Goal: Task Accomplishment & Management: Manage account settings

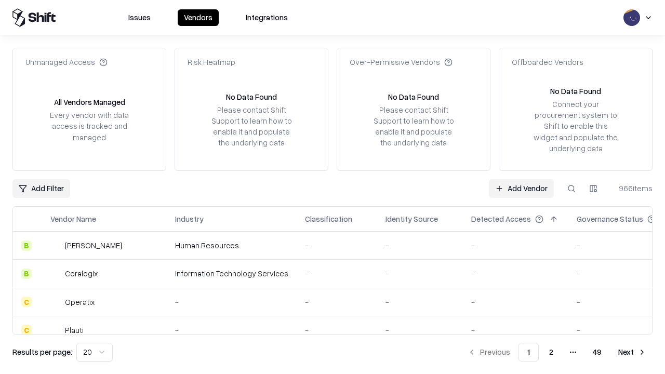
click at [521, 188] on link "Add Vendor" at bounding box center [521, 188] width 65 height 19
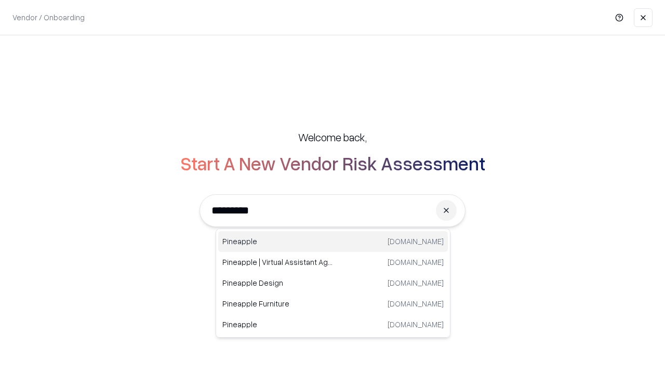
click at [333, 242] on div "Pineapple pineappleenergy.com" at bounding box center [333, 241] width 230 height 21
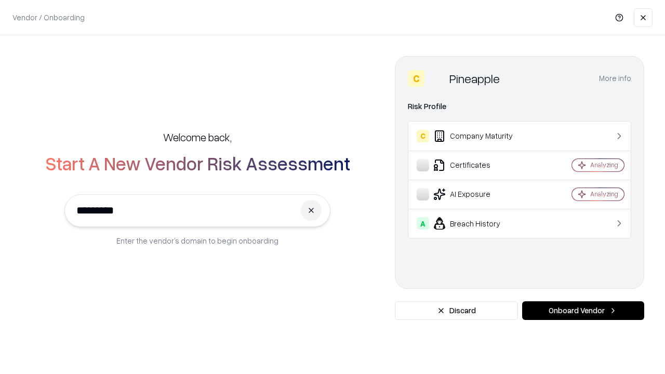
type input "*********"
click at [583, 311] on button "Onboard Vendor" at bounding box center [583, 310] width 122 height 19
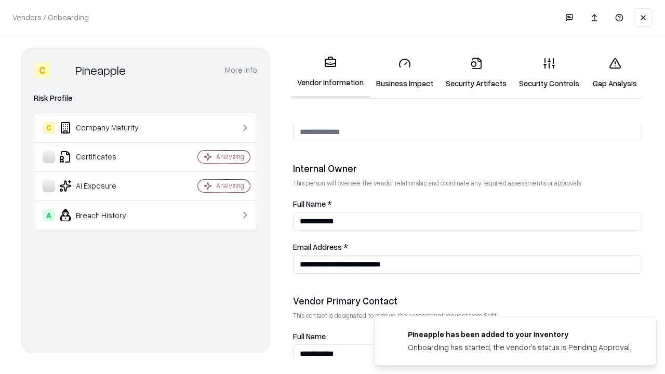
scroll to position [538, 0]
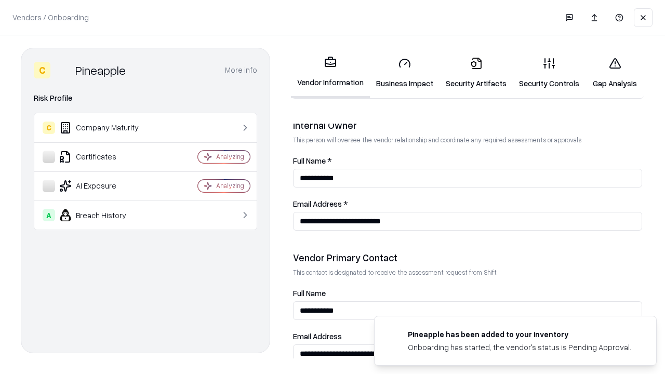
click at [405, 73] on link "Business Impact" at bounding box center [405, 73] width 70 height 48
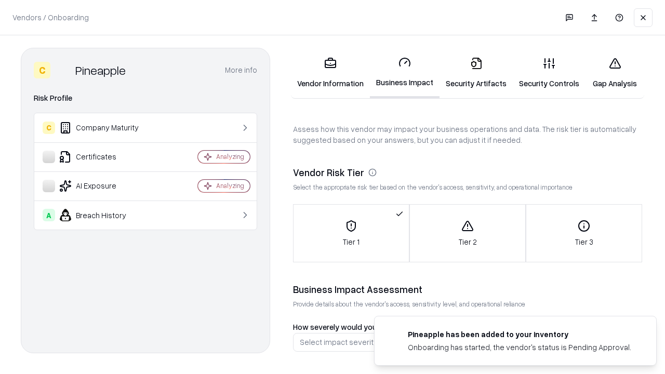
click at [476, 73] on link "Security Artifacts" at bounding box center [476, 73] width 73 height 48
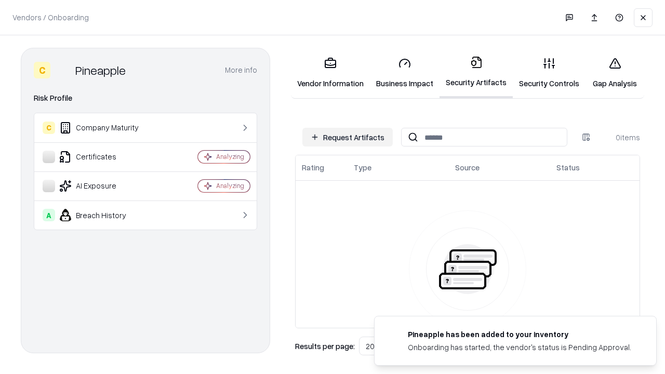
click at [348, 137] on button "Request Artifacts" at bounding box center [347, 137] width 90 height 19
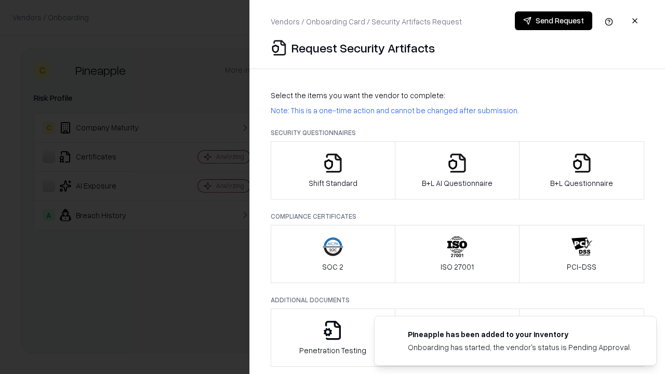
click at [333, 170] on icon "button" at bounding box center [333, 163] width 21 height 21
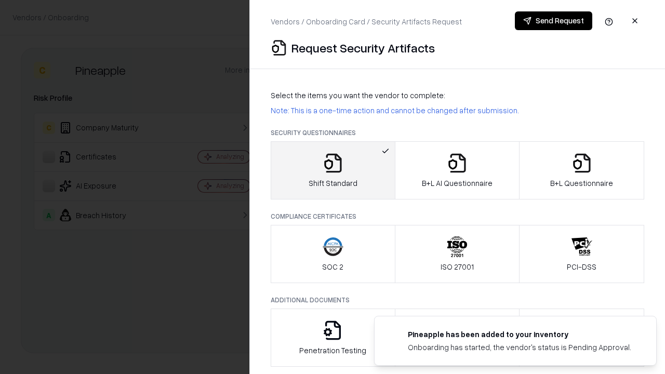
click at [553, 21] on button "Send Request" at bounding box center [553, 20] width 77 height 19
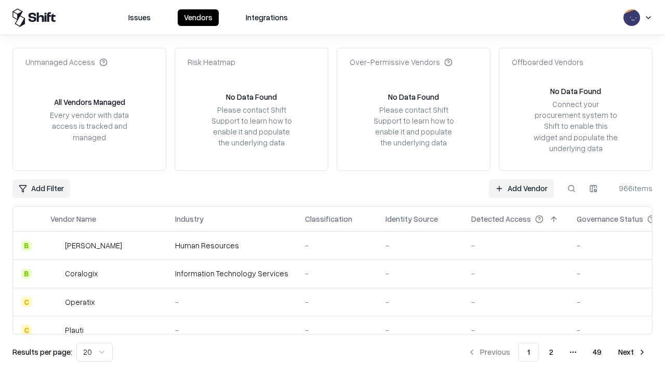
click at [572, 188] on button at bounding box center [571, 188] width 19 height 19
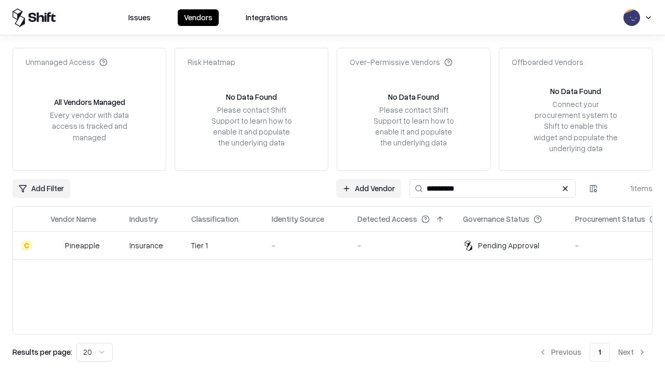
type input "*********"
click at [339, 245] on div "-" at bounding box center [306, 245] width 69 height 11
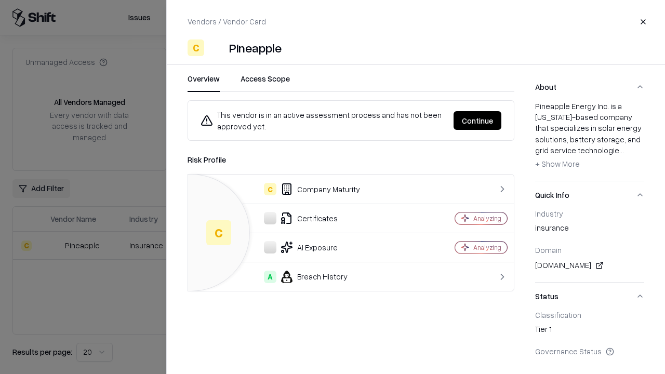
click at [478, 121] on button "Continue" at bounding box center [478, 120] width 48 height 19
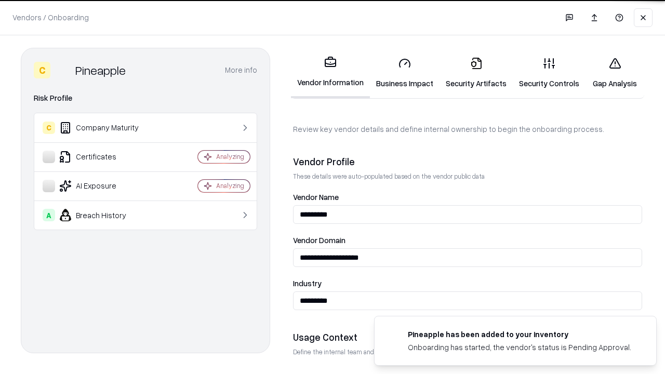
click at [476, 73] on link "Security Artifacts" at bounding box center [476, 73] width 73 height 48
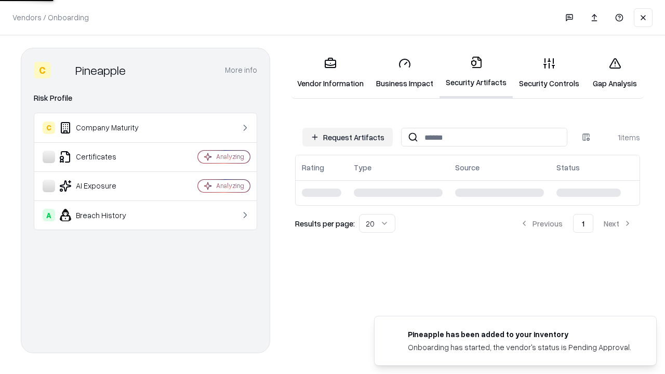
click at [549, 73] on link "Security Controls" at bounding box center [549, 73] width 73 height 48
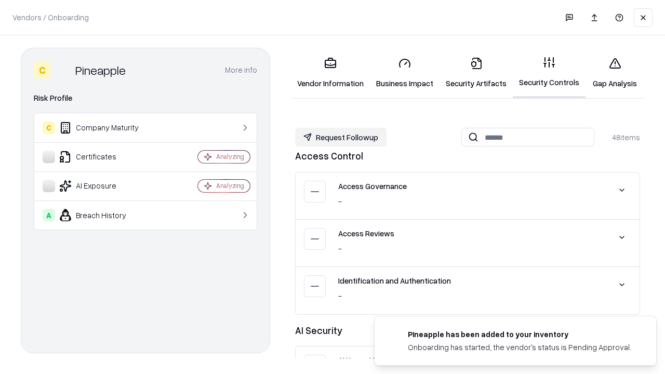
click at [341, 137] on button "Request Followup" at bounding box center [340, 137] width 91 height 19
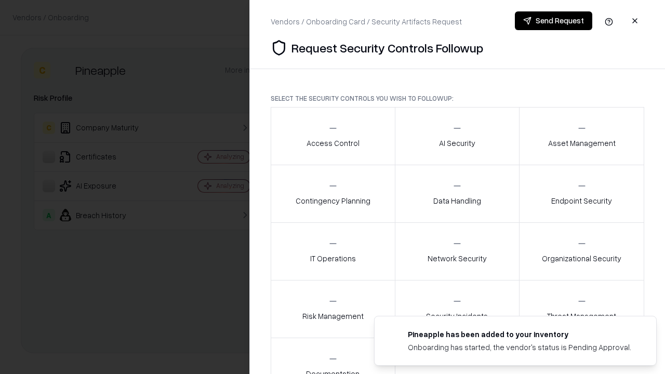
click at [333, 136] on div "Access Control" at bounding box center [333, 135] width 53 height 25
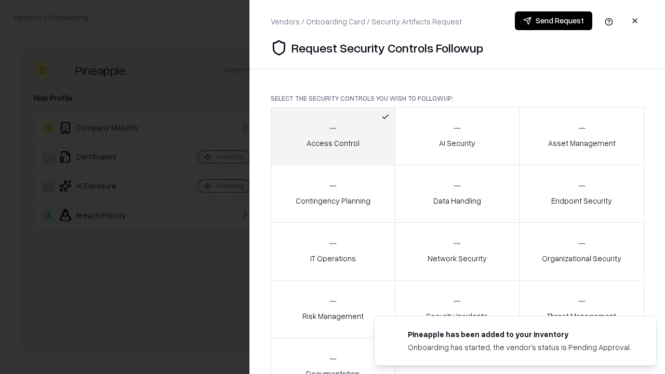
click at [553, 21] on button "Send Request" at bounding box center [553, 20] width 77 height 19
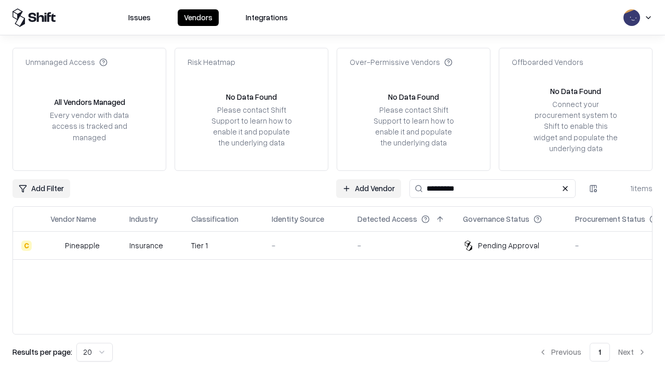
type input "*********"
click at [339, 245] on div "-" at bounding box center [306, 245] width 69 height 11
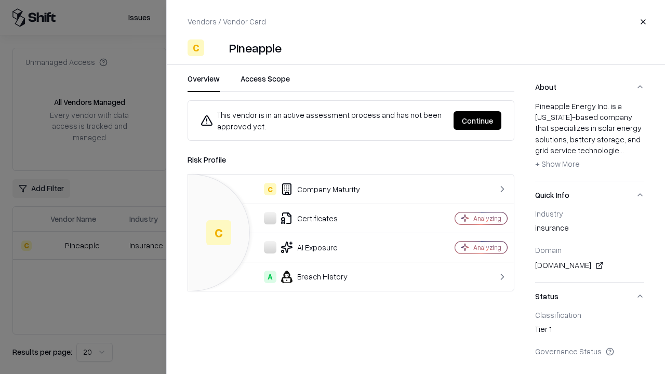
click at [478, 121] on button "Continue" at bounding box center [478, 120] width 48 height 19
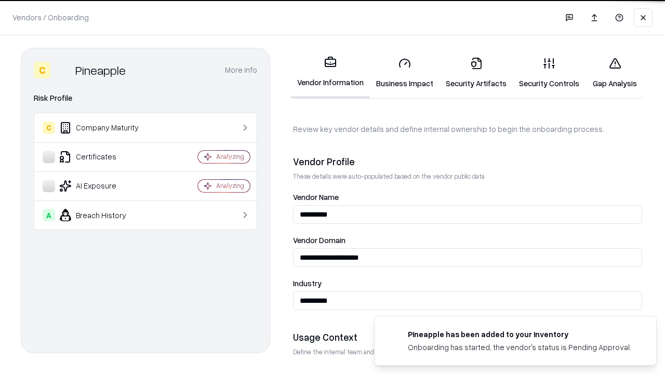
click at [615, 73] on link "Gap Analysis" at bounding box center [615, 73] width 59 height 48
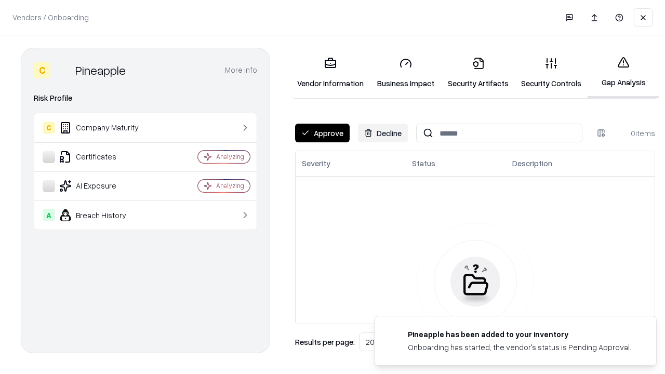
click at [322, 133] on button "Approve" at bounding box center [322, 133] width 55 height 19
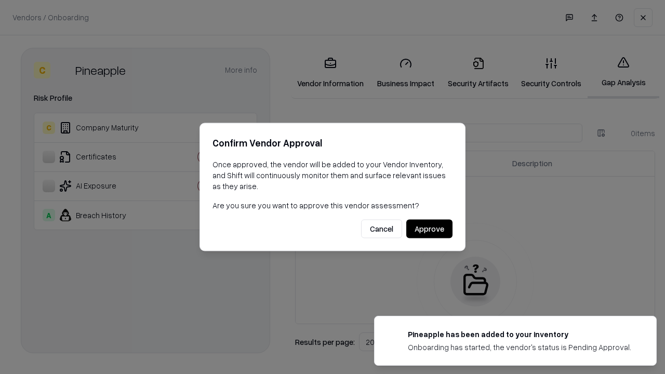
click at [429, 229] on button "Approve" at bounding box center [429, 229] width 46 height 19
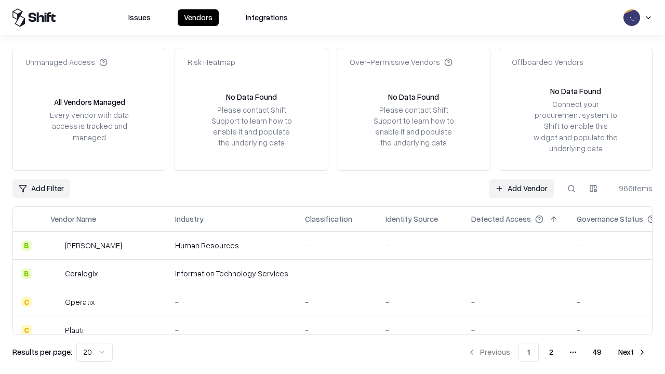
type input "*********"
click at [521, 188] on link "Add Vendor" at bounding box center [521, 188] width 65 height 19
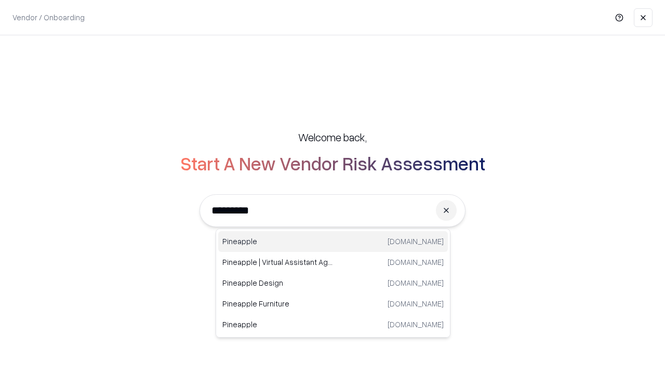
click at [333, 242] on div "Pineapple pineappleenergy.com" at bounding box center [333, 241] width 230 height 21
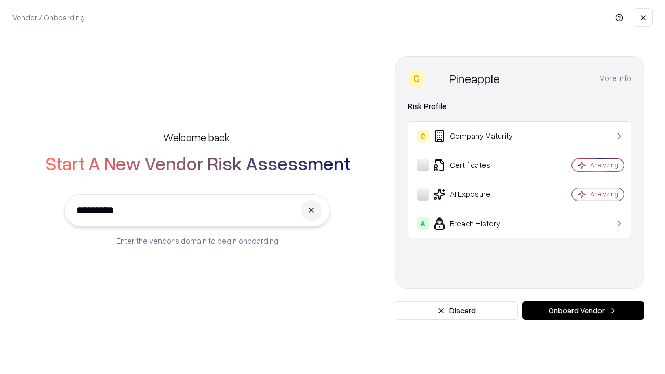
type input "*********"
click at [583, 311] on button "Onboard Vendor" at bounding box center [583, 310] width 122 height 19
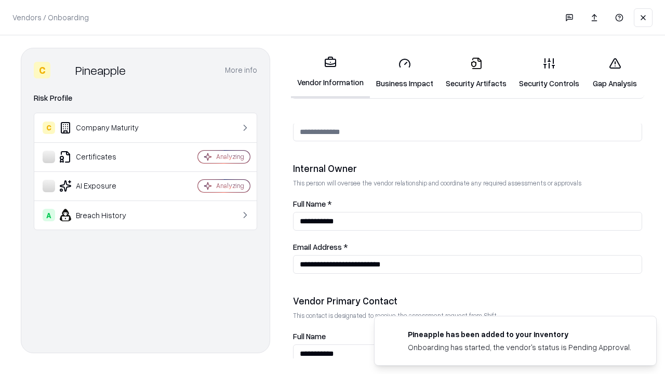
scroll to position [538, 0]
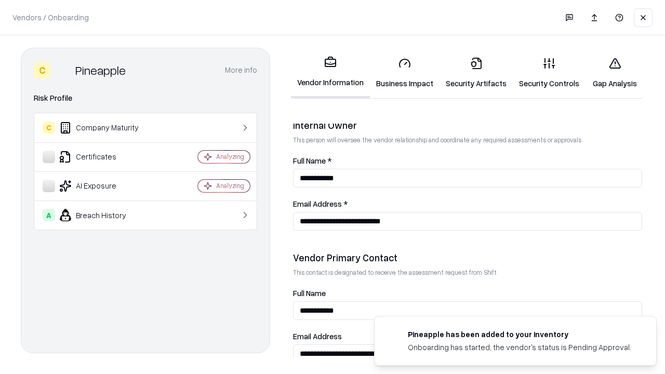
click at [615, 73] on link "Gap Analysis" at bounding box center [615, 73] width 59 height 48
